Goal: Task Accomplishment & Management: Manage account settings

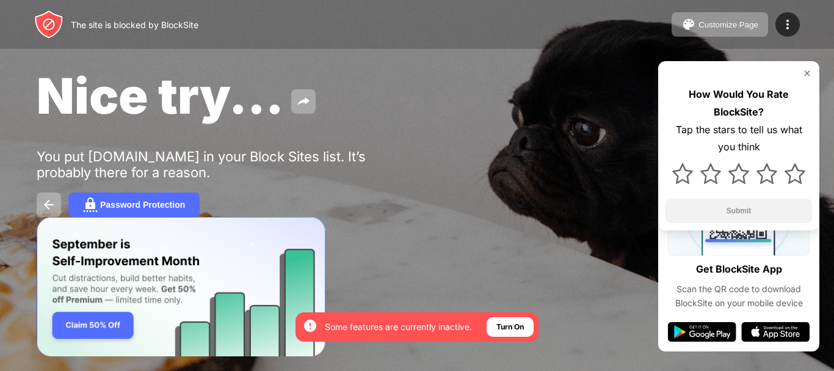
click at [405, 237] on div "Nice try... You put [DOMAIN_NAME] in your Block Sites list. It’s probably there…" at bounding box center [417, 141] width 834 height 283
click at [473, 252] on div "Nice try... You put [DOMAIN_NAME] in your Block Sites list. It’s probably there…" at bounding box center [417, 141] width 834 height 283
click at [459, 85] on div "Nice try..." at bounding box center [341, 95] width 609 height 59
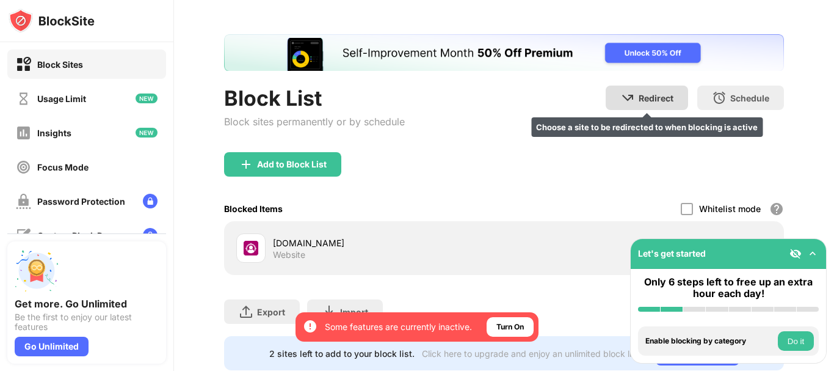
scroll to position [61, 0]
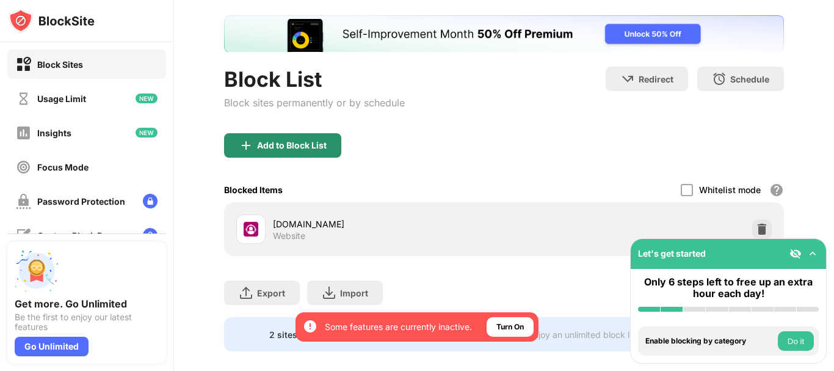
click at [316, 145] on div "Add to Block List" at bounding box center [292, 145] width 70 height 10
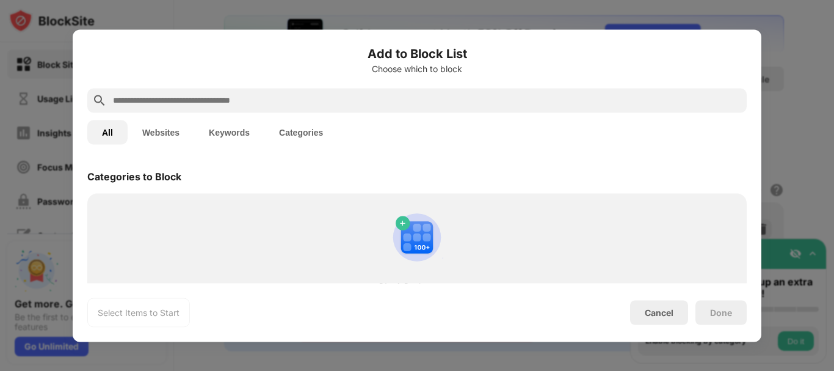
click at [274, 103] on input "text" at bounding box center [427, 100] width 630 height 15
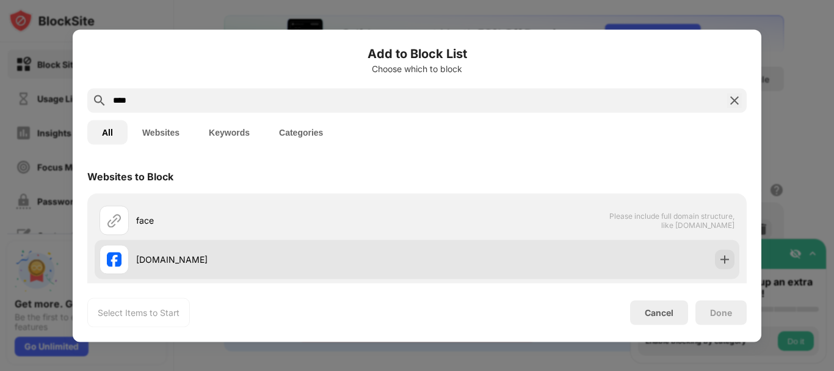
type input "****"
click at [200, 253] on div "facebook.com" at bounding box center [276, 259] width 281 height 13
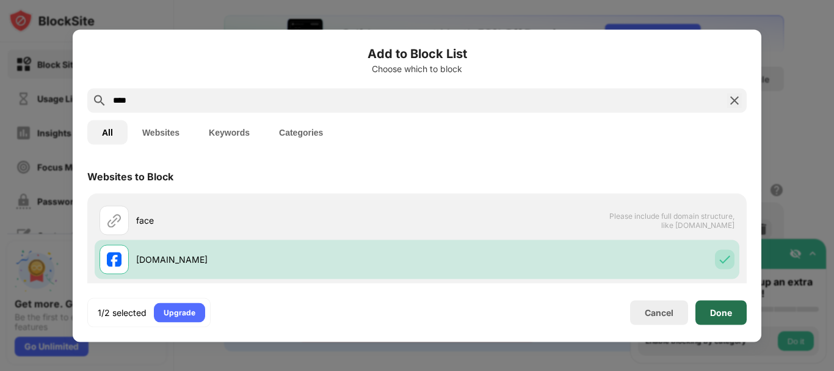
click at [720, 306] on div "Done" at bounding box center [720, 312] width 51 height 24
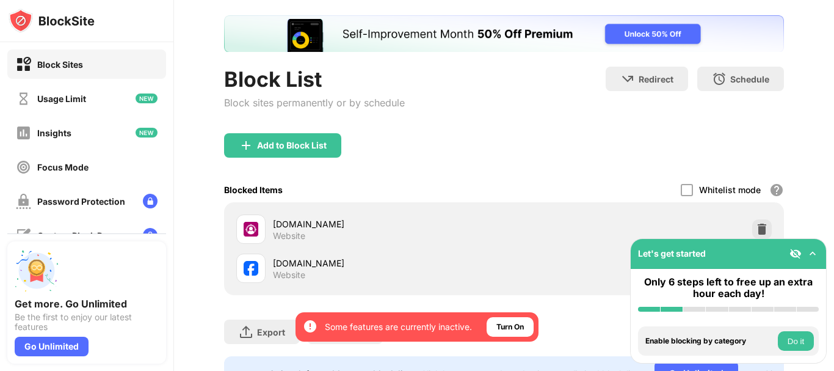
click at [528, 118] on div "Block List Block sites permanently or by schedule Redirect Choose a site to be …" at bounding box center [504, 100] width 560 height 67
